Goal: Find specific page/section: Find specific page/section

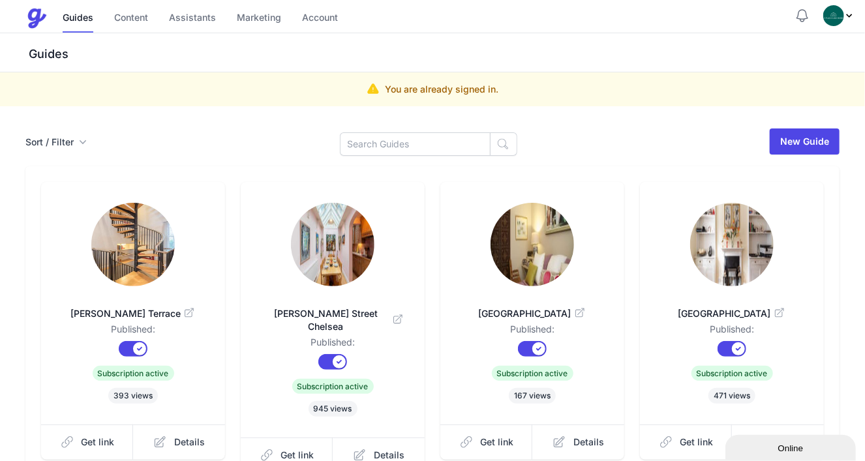
click at [574, 43] on div "Guides" at bounding box center [432, 52] width 865 height 39
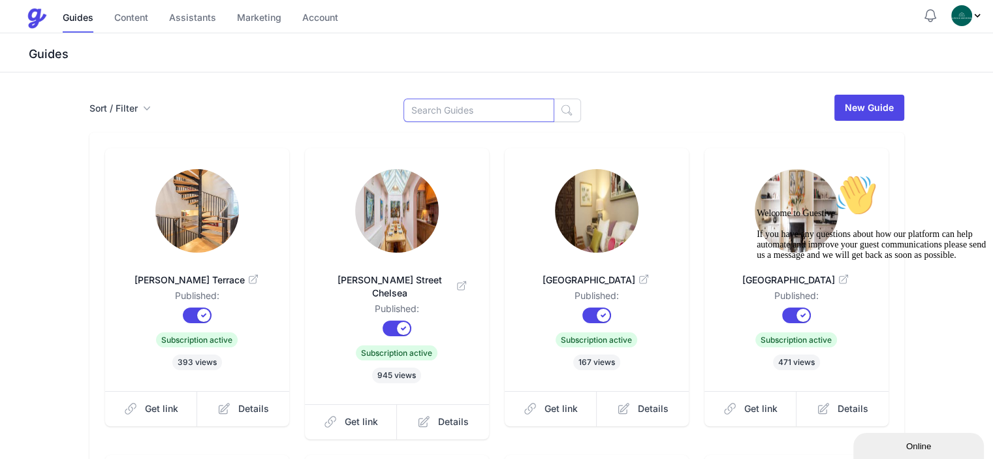
click at [469, 109] on input at bounding box center [478, 110] width 151 height 23
type input "[PERSON_NAME]"
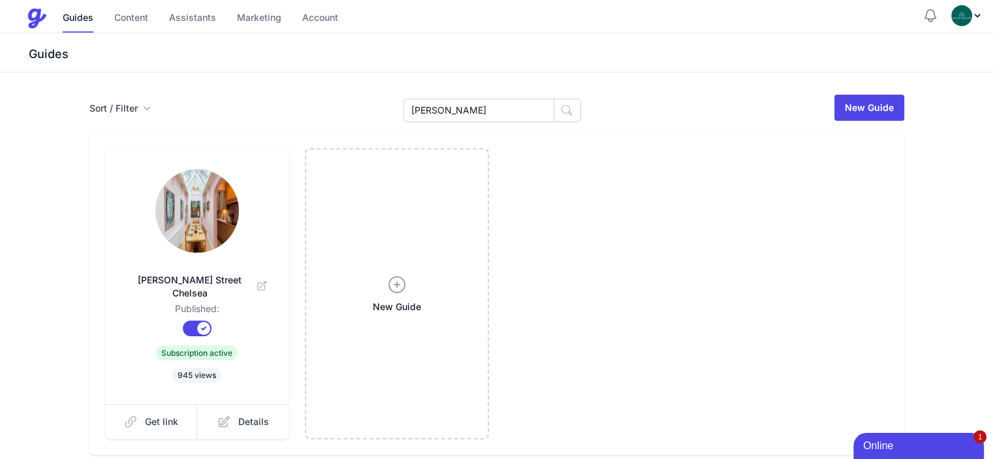
click at [157, 214] on img at bounding box center [197, 211] width 84 height 84
